Goal: Transaction & Acquisition: Purchase product/service

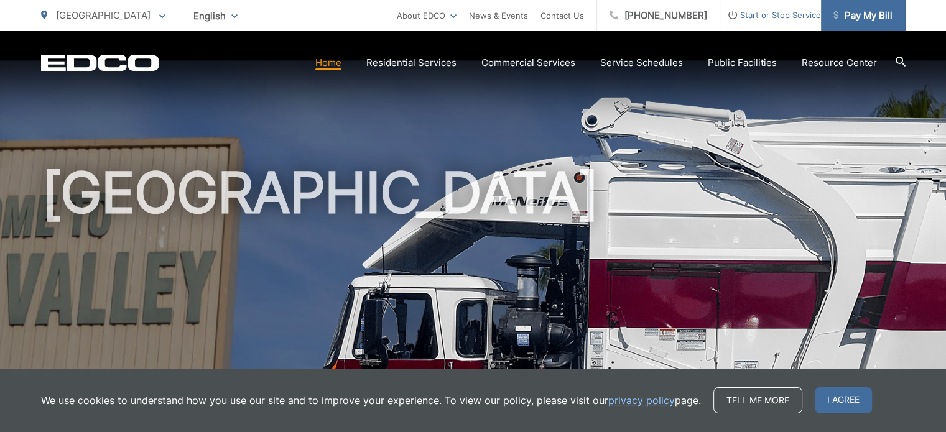
drag, startPoint x: 0, startPoint y: 0, endPoint x: 874, endPoint y: 16, distance: 873.7
click at [874, 16] on span "Pay My Bill" at bounding box center [862, 15] width 59 height 15
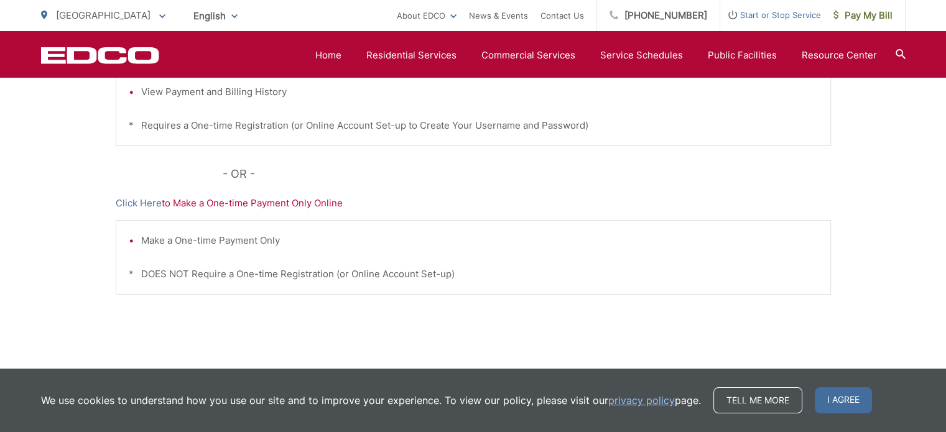
scroll to position [435, 0]
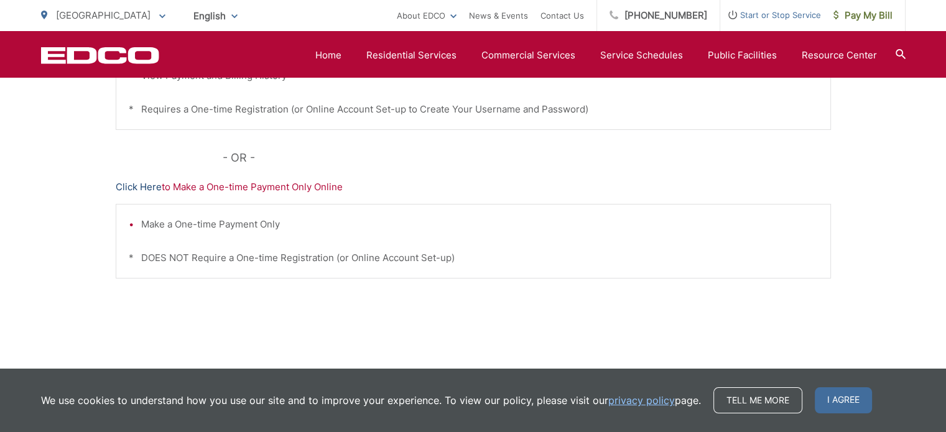
click at [119, 186] on link "Click Here" at bounding box center [139, 187] width 46 height 15
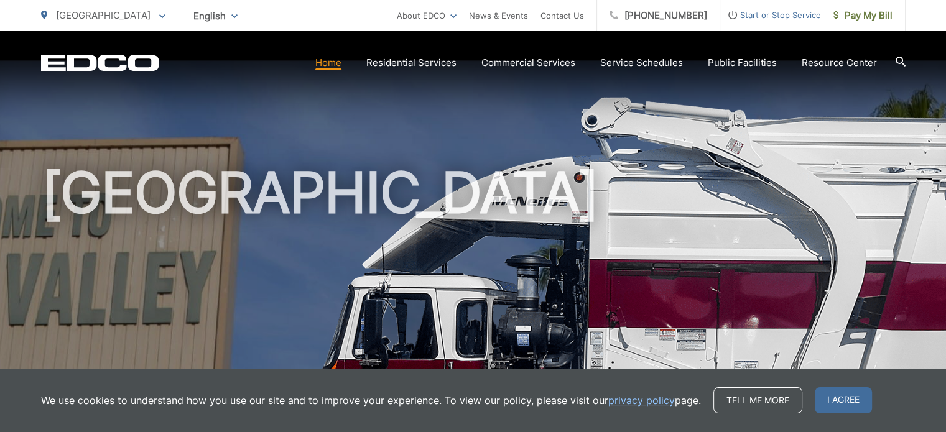
click at [363, 153] on div "[GEOGRAPHIC_DATA]" at bounding box center [473, 287] width 864 height 513
click at [876, 14] on span "Pay My Bill" at bounding box center [862, 15] width 59 height 15
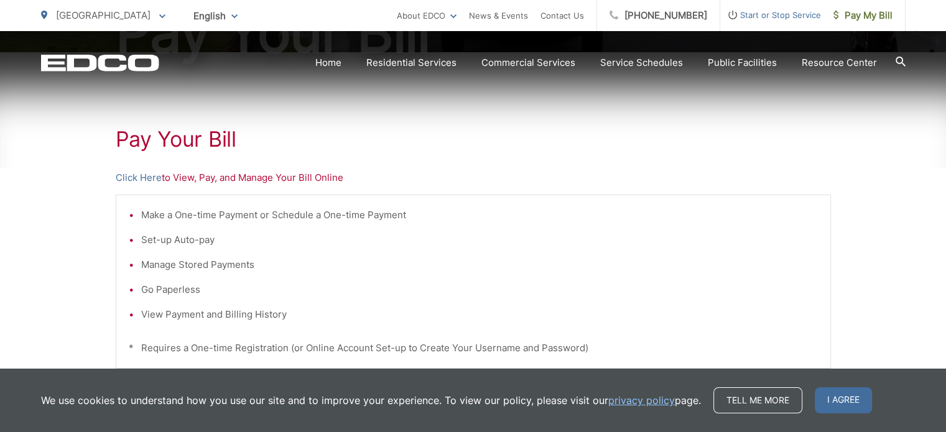
scroll to position [249, 0]
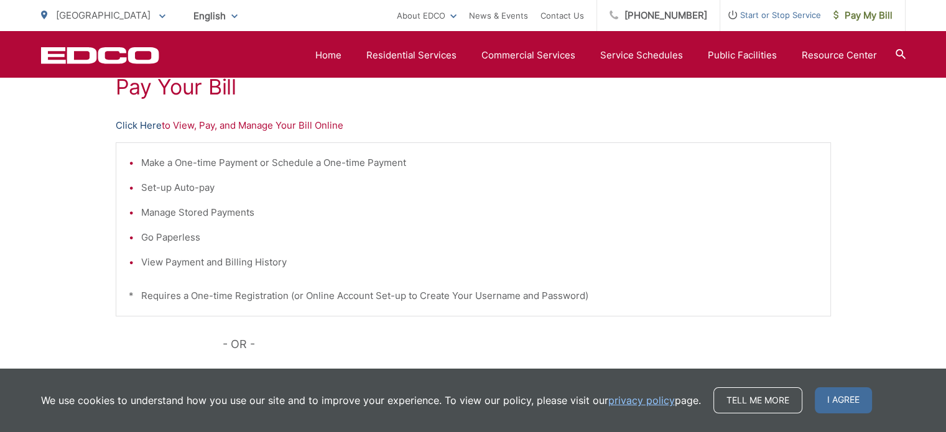
click at [139, 127] on link "Click Here" at bounding box center [139, 125] width 46 height 15
